Goal: Transaction & Acquisition: Purchase product/service

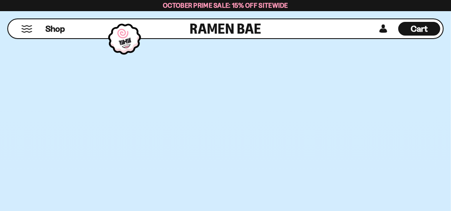
scroll to position [1844, 0]
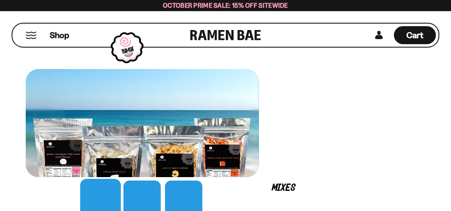
click at [0, 0] on button "FADCB6FD-DFAB-4417-9F21-029242090B77" at bounding box center [0, 0] width 0 height 0
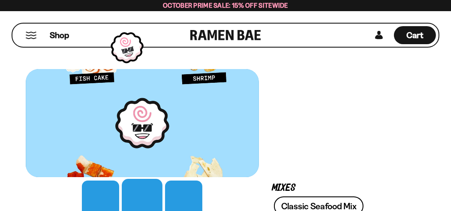
click at [259, 132] on div at bounding box center [142, 123] width 233 height 108
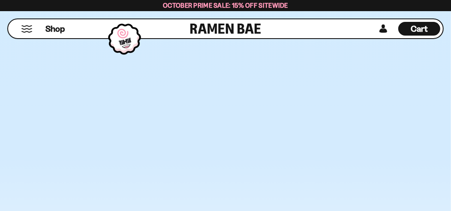
scroll to position [2101, 0]
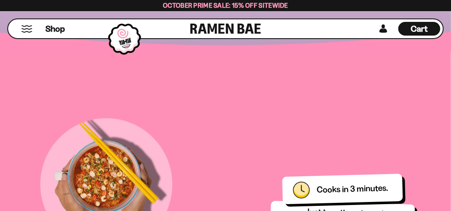
scroll to position [600, 0]
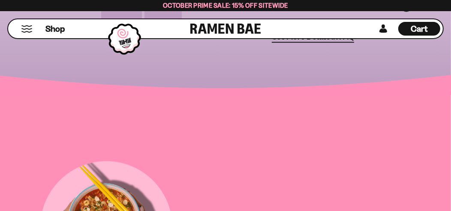
click at [412, 12] on icon at bounding box center [406, 6] width 12 height 12
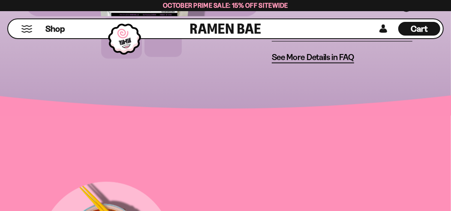
click at [408, 7] on line at bounding box center [406, 5] width 3 height 3
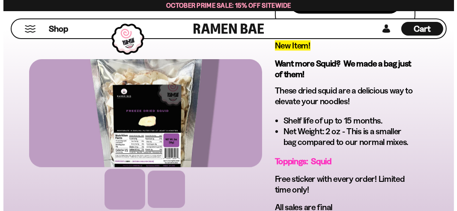
scroll to position [300, 0]
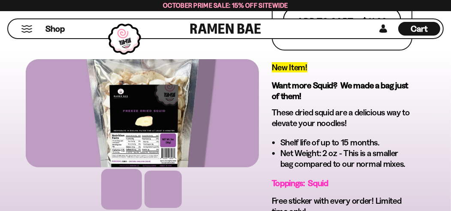
click at [283, 36] on button "Add To Cart - $11.99" at bounding box center [342, 21] width 118 height 29
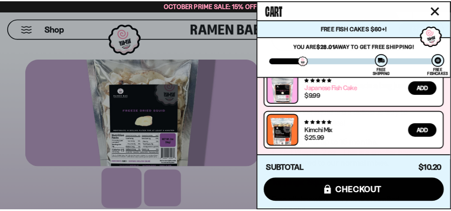
scroll to position [202, 0]
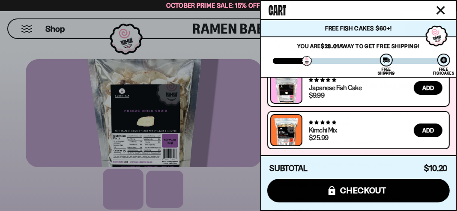
click at [438, 13] on icon "Close cart" at bounding box center [441, 10] width 8 height 8
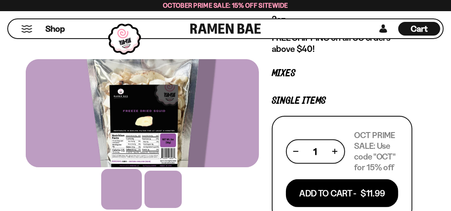
scroll to position [0, 0]
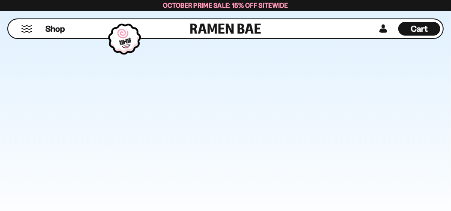
scroll to position [2401, 0]
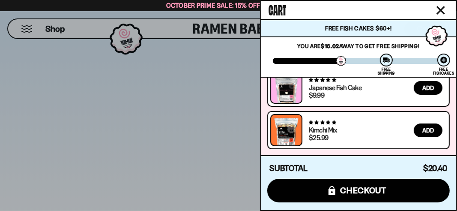
scroll to position [278, 0]
click at [437, 12] on icon "Close cart" at bounding box center [441, 10] width 8 height 8
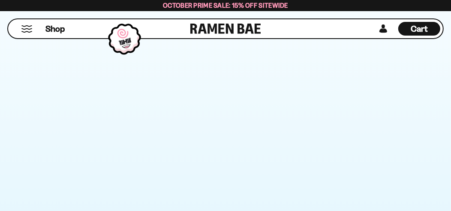
scroll to position [85, 0]
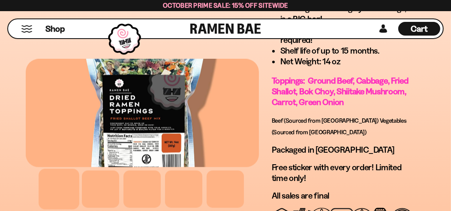
scroll to position [1029, 0]
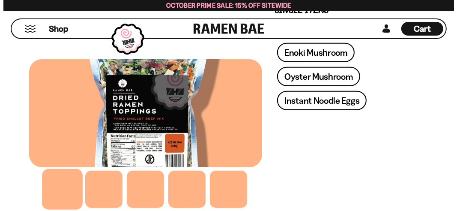
scroll to position [514, 0]
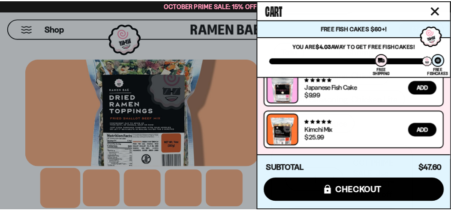
scroll to position [354, 0]
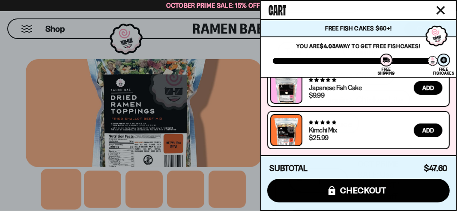
click at [438, 12] on icon "Close cart" at bounding box center [441, 10] width 8 height 8
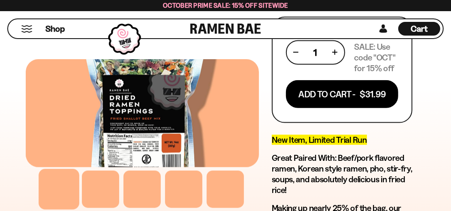
scroll to position [643, 0]
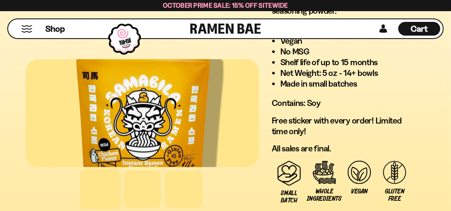
scroll to position [900, 0]
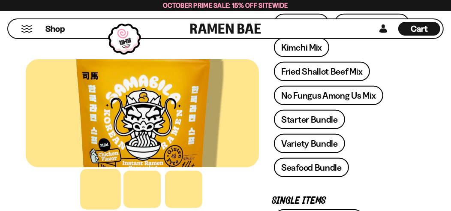
scroll to position [301, 0]
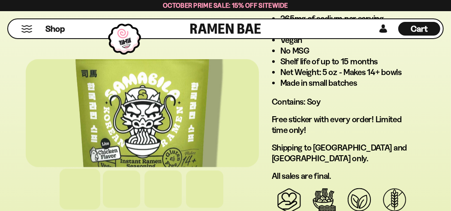
scroll to position [943, 0]
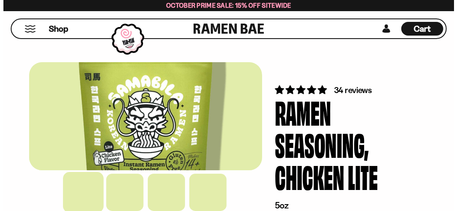
scroll to position [0, 0]
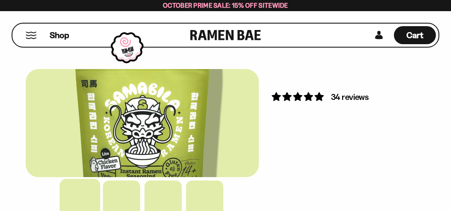
click at [33, 36] on button "Mobile Menu Trigger" at bounding box center [31, 35] width 12 height 7
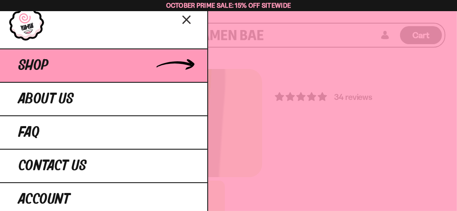
click at [117, 82] on link "Shop" at bounding box center [104, 64] width 208 height 33
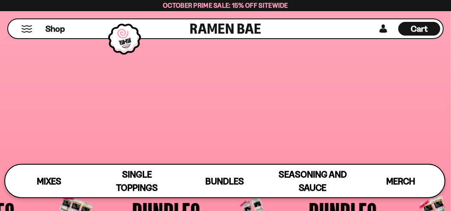
scroll to position [1115, 0]
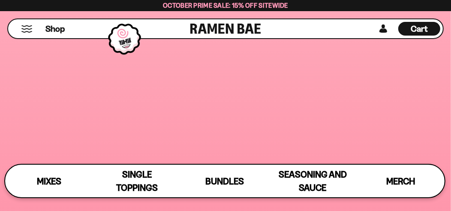
click at [0, 0] on icon at bounding box center [0, 0] width 0 height 0
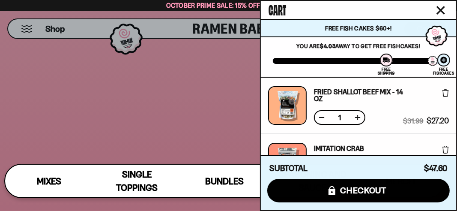
scroll to position [42, 0]
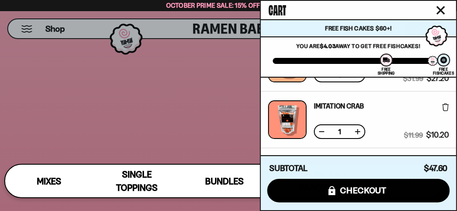
click at [337, 82] on div "Fried Shallot Beef Mix - 14 OZ Free Gift Subscription: 1" at bounding box center [358, 63] width 89 height 39
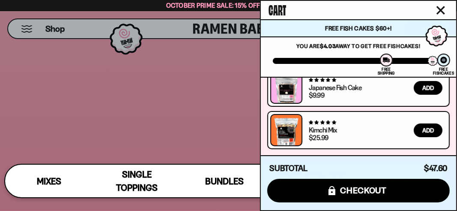
scroll to position [354, 0]
click at [451, 117] on div "2831 reviews Classic Seafood Mix $26.99 Add 230 reviews" at bounding box center [359, 91] width 196 height 140
click at [451, 122] on div "2831 reviews Classic Seafood Mix $26.99 Add 230 reviews" at bounding box center [359, 91] width 196 height 140
click at [271, 127] on div "437 reviews Kimchi Mix $25.99 Add" at bounding box center [359, 130] width 183 height 38
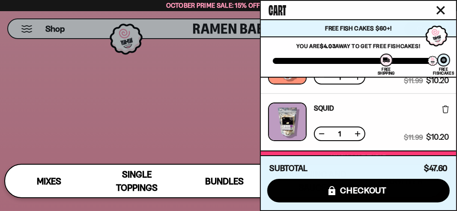
scroll to position [0, 0]
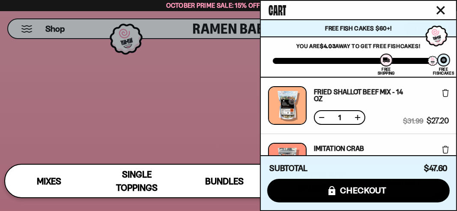
click at [438, 12] on icon "Close cart" at bounding box center [441, 10] width 8 height 8
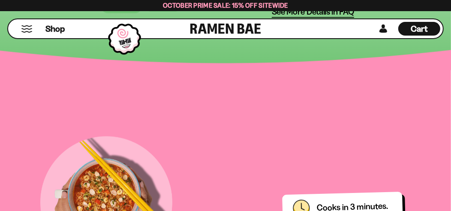
scroll to position [600, 0]
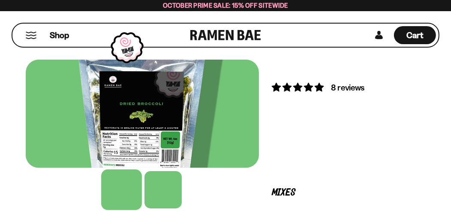
scroll to position [0, 0]
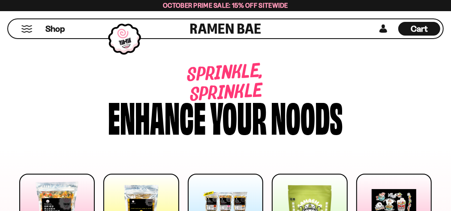
scroll to position [3159, 0]
